Goal: Task Accomplishment & Management: Manage account settings

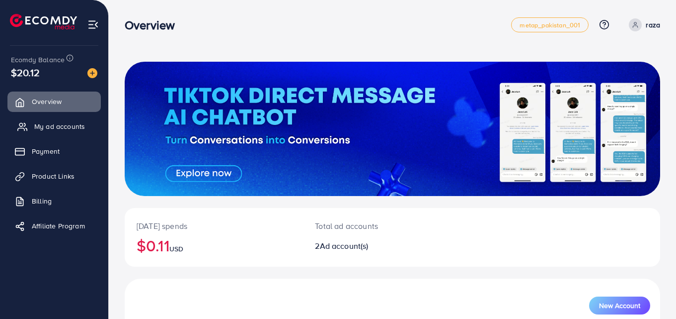
click at [56, 128] on span "My ad accounts" at bounding box center [59, 126] width 51 height 10
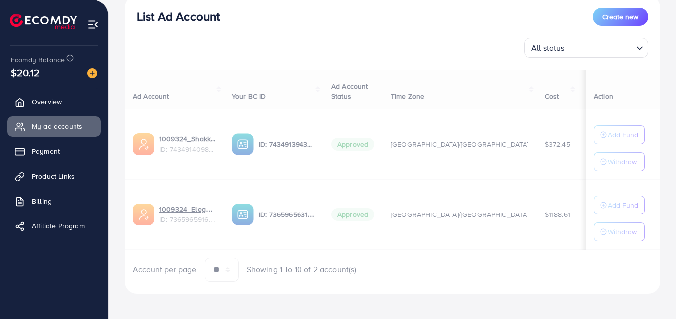
scroll to position [128, 0]
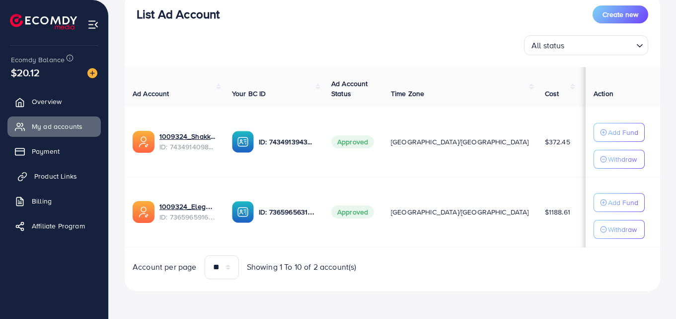
click at [53, 178] on span "Product Links" at bounding box center [55, 176] width 43 height 10
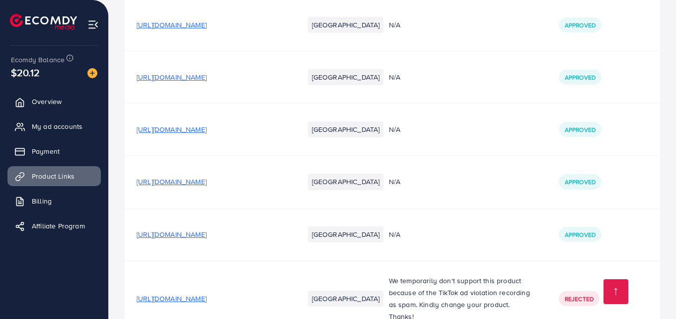
scroll to position [2979, 0]
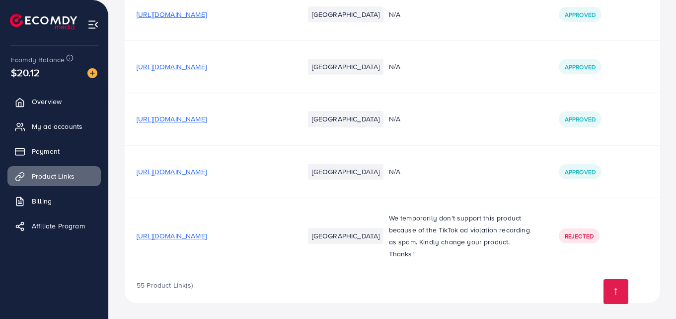
click at [207, 172] on span "[URL][DOMAIN_NAME]" at bounding box center [172, 171] width 70 height 10
click at [207, 174] on span "[URL][DOMAIN_NAME]" at bounding box center [172, 171] width 70 height 10
click at [207, 168] on span "[URL][DOMAIN_NAME]" at bounding box center [172, 171] width 70 height 10
click at [23, 129] on icon at bounding box center [22, 127] width 10 height 10
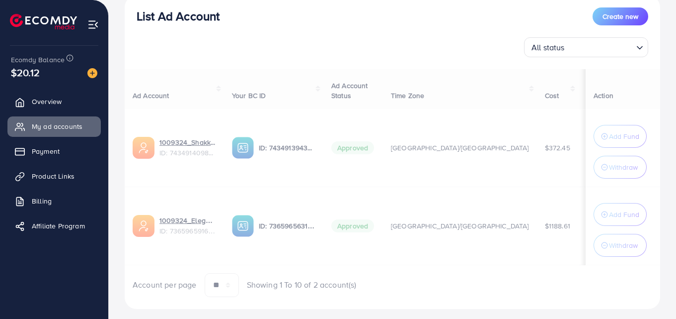
scroll to position [124, 0]
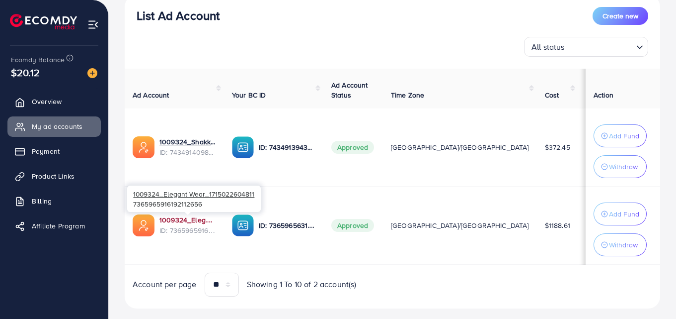
click at [195, 217] on link "1009324_Elegant Wear_1715022604811" at bounding box center [188, 220] width 57 height 10
click at [186, 223] on link "1009324_Elegant Wear_1715022604811" at bounding box center [188, 220] width 57 height 10
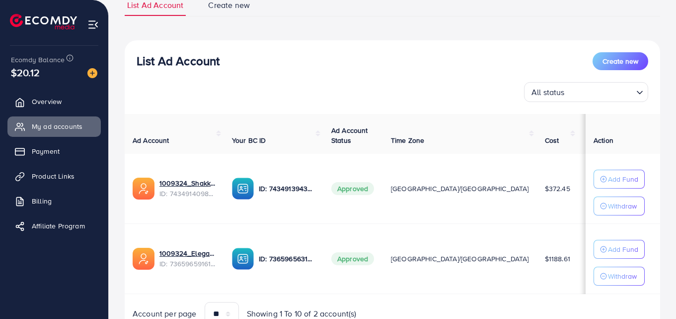
scroll to position [104, 0]
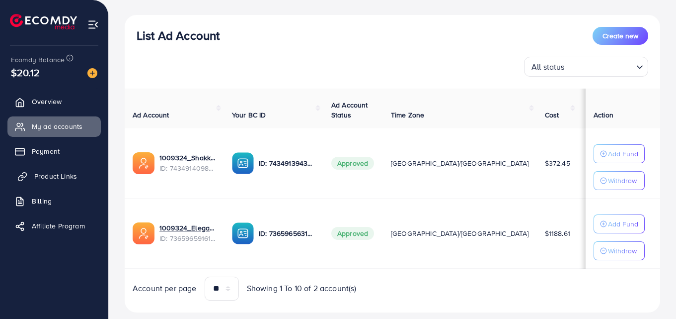
click at [54, 170] on link "Product Links" at bounding box center [53, 176] width 93 height 20
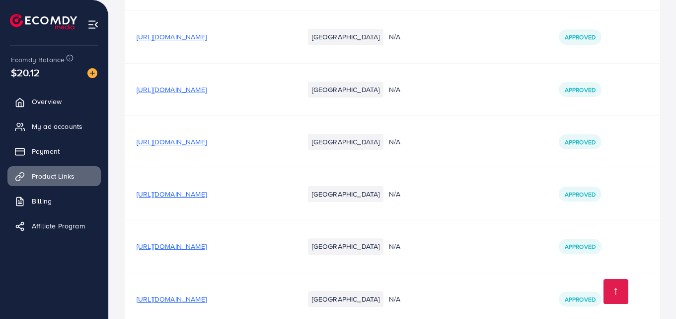
scroll to position [2979, 0]
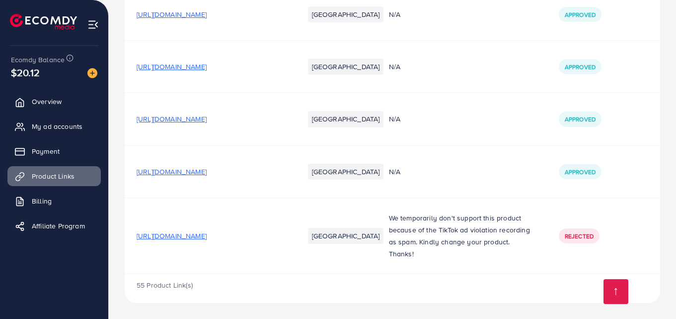
click at [200, 168] on span "[URL][DOMAIN_NAME]" at bounding box center [172, 171] width 70 height 10
click at [207, 173] on span "[URL][DOMAIN_NAME]" at bounding box center [172, 171] width 70 height 10
click at [71, 127] on span "My ad accounts" at bounding box center [59, 126] width 51 height 10
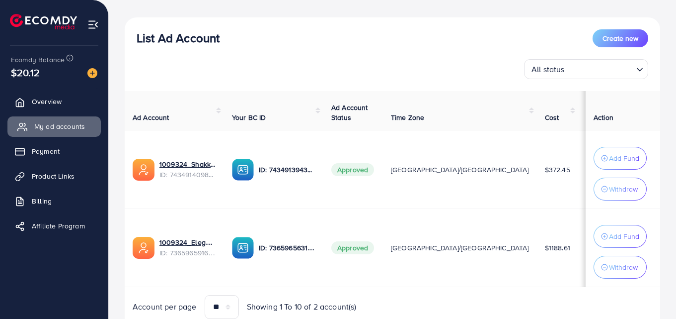
scroll to position [102, 0]
